Goal: Find specific page/section: Find specific page/section

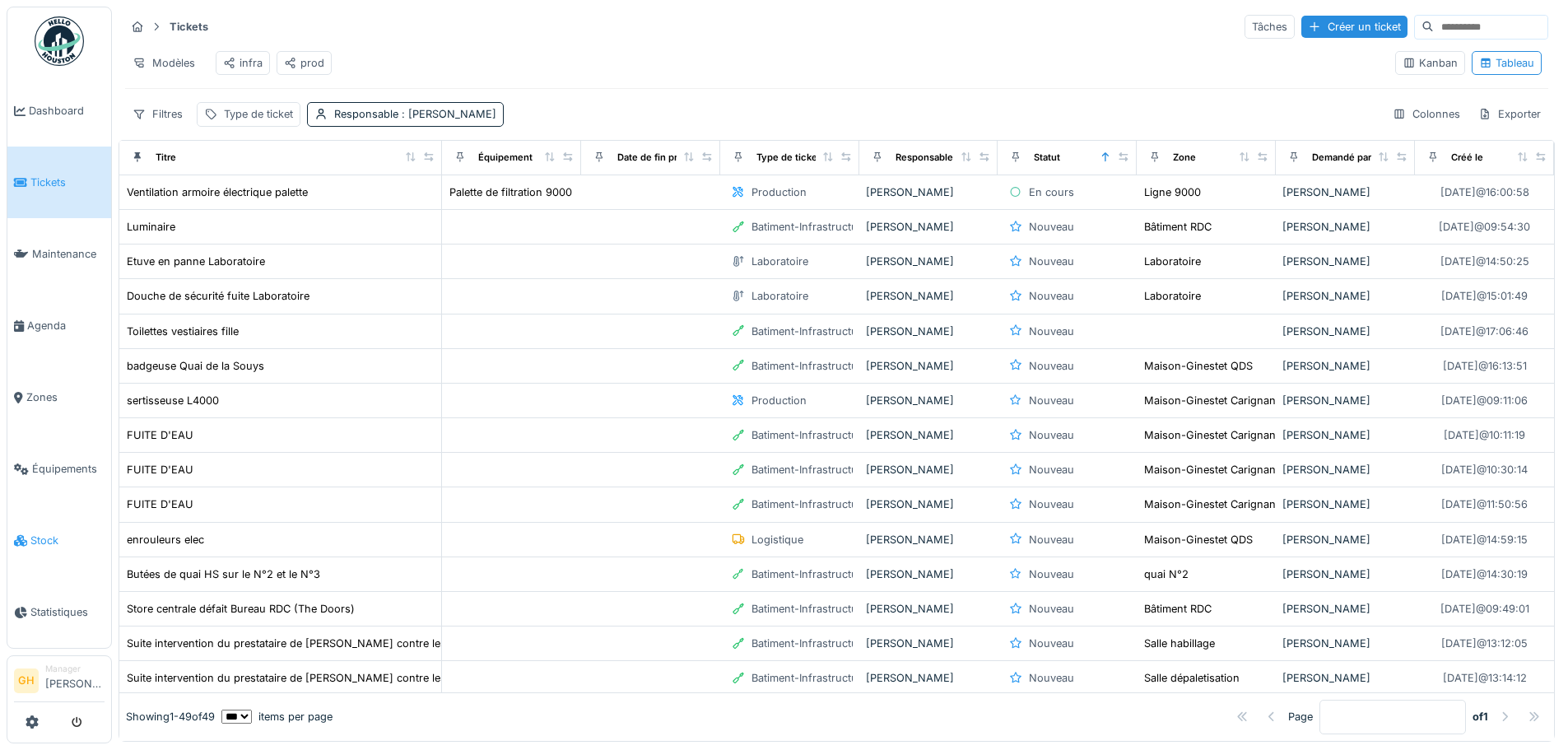
click at [54, 518] on link "Stock" at bounding box center [59, 540] width 104 height 72
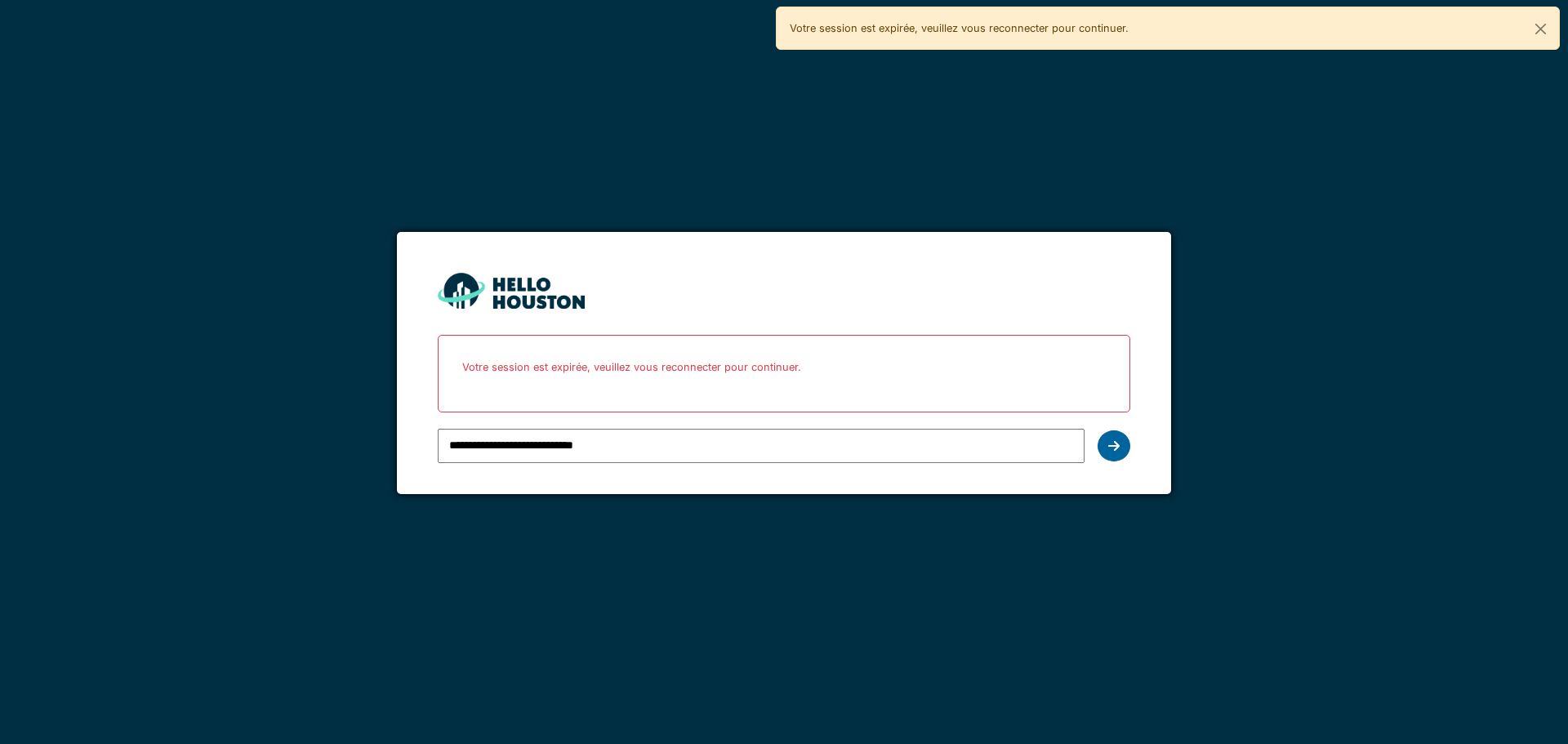
click at [1106, 443] on div at bounding box center [1114, 446] width 33 height 31
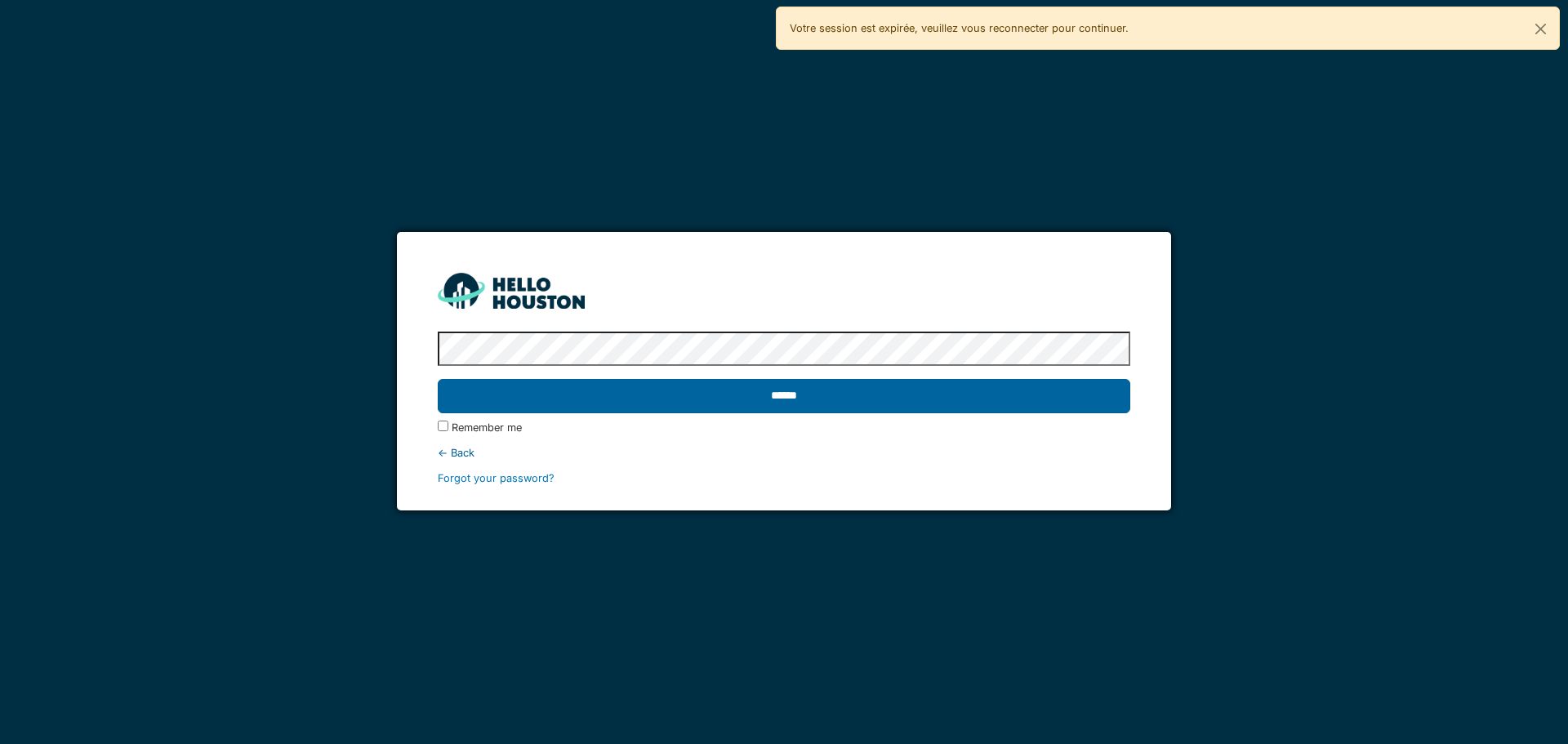
click at [653, 408] on input "******" at bounding box center [784, 396] width 692 height 34
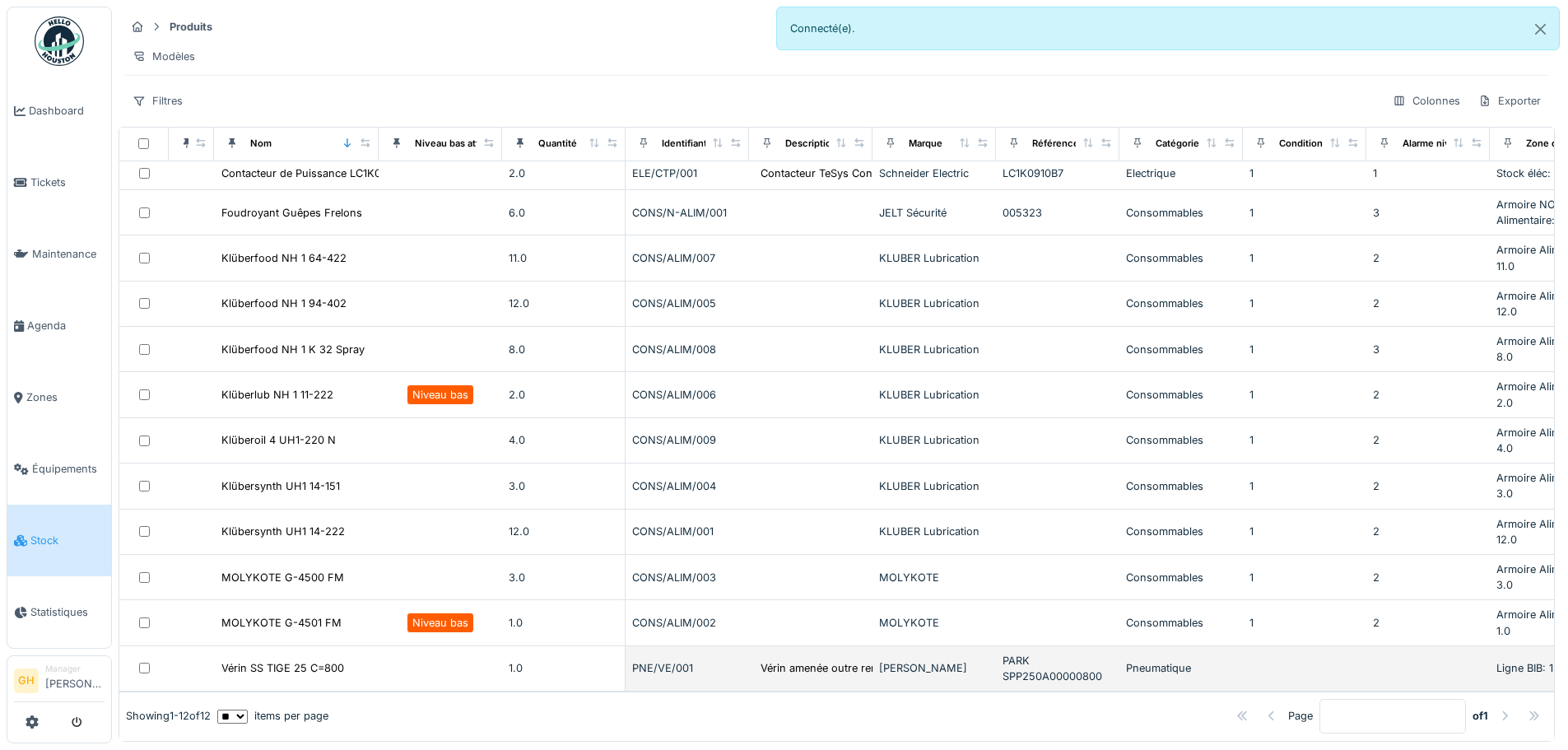
scroll to position [11, 0]
